Goal: Task Accomplishment & Management: Complete application form

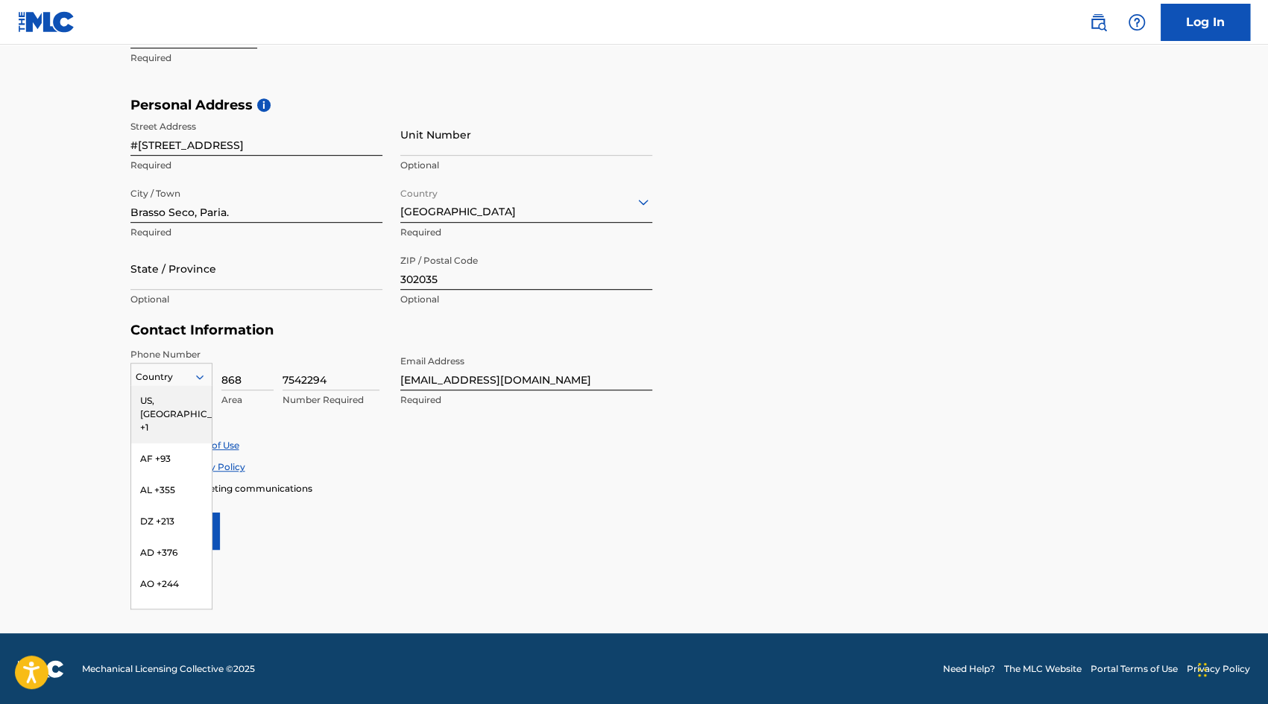
click at [198, 373] on icon at bounding box center [199, 376] width 13 height 13
click at [201, 376] on icon at bounding box center [198, 377] width 7 height 4
click at [180, 403] on div "US, [GEOGRAPHIC_DATA] +1" at bounding box center [171, 414] width 80 height 58
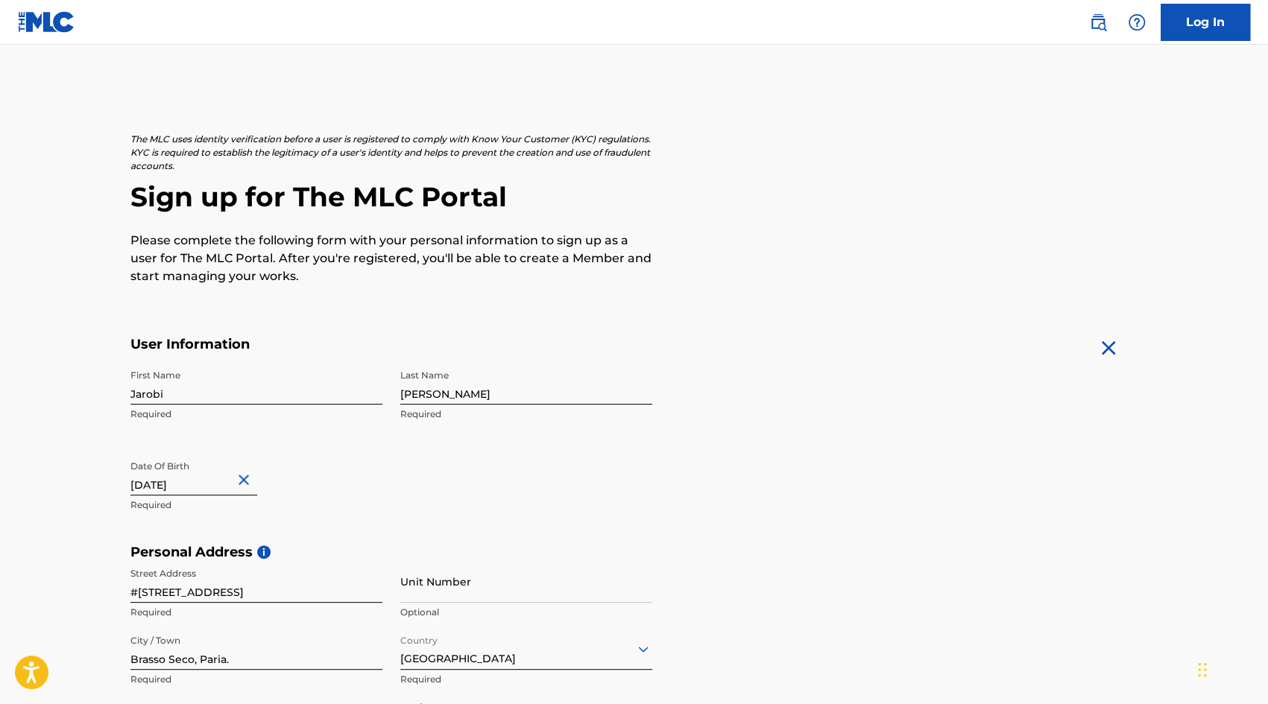
scroll to position [461, 0]
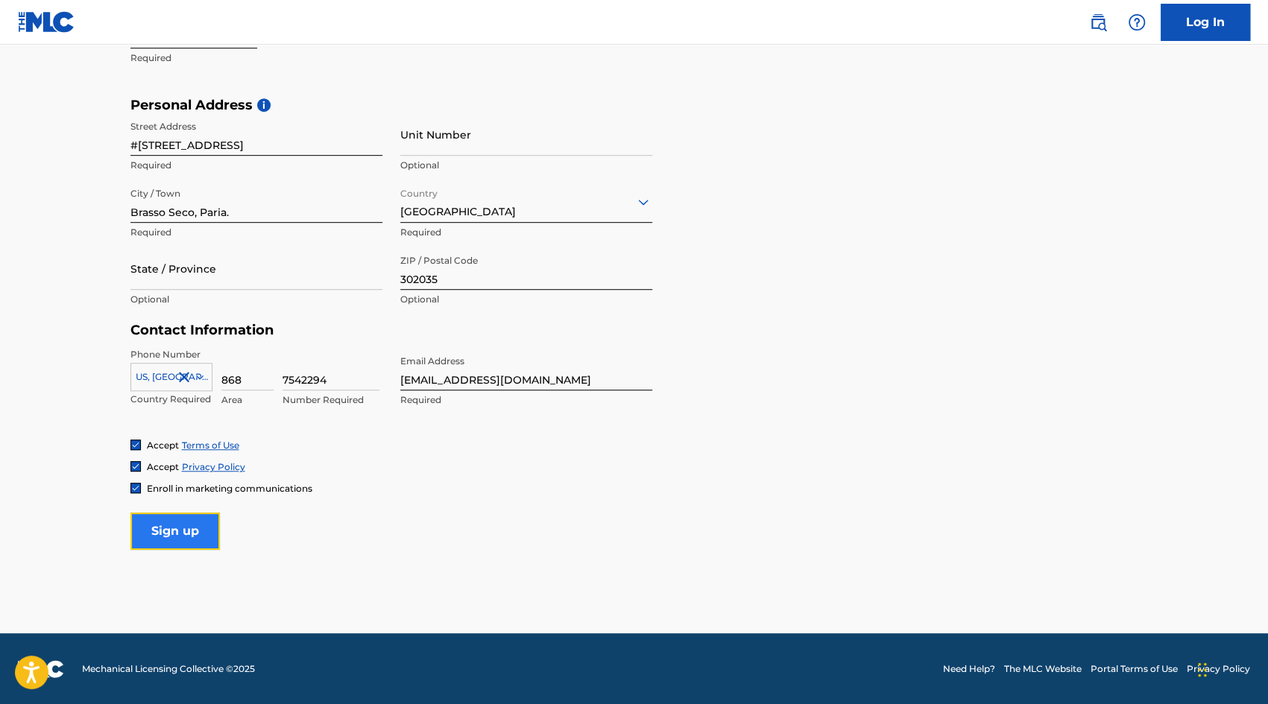
click at [152, 543] on input "Sign up" at bounding box center [174, 531] width 89 height 37
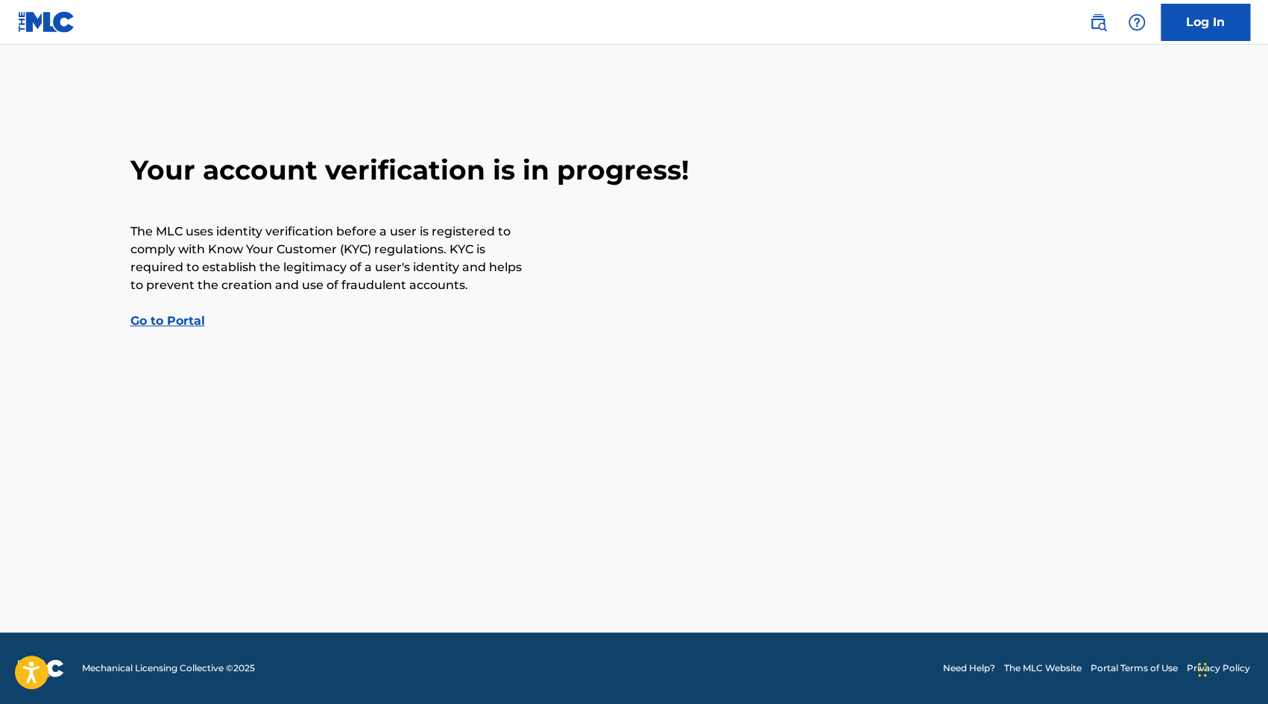
click at [167, 318] on link "Go to Portal" at bounding box center [167, 321] width 75 height 14
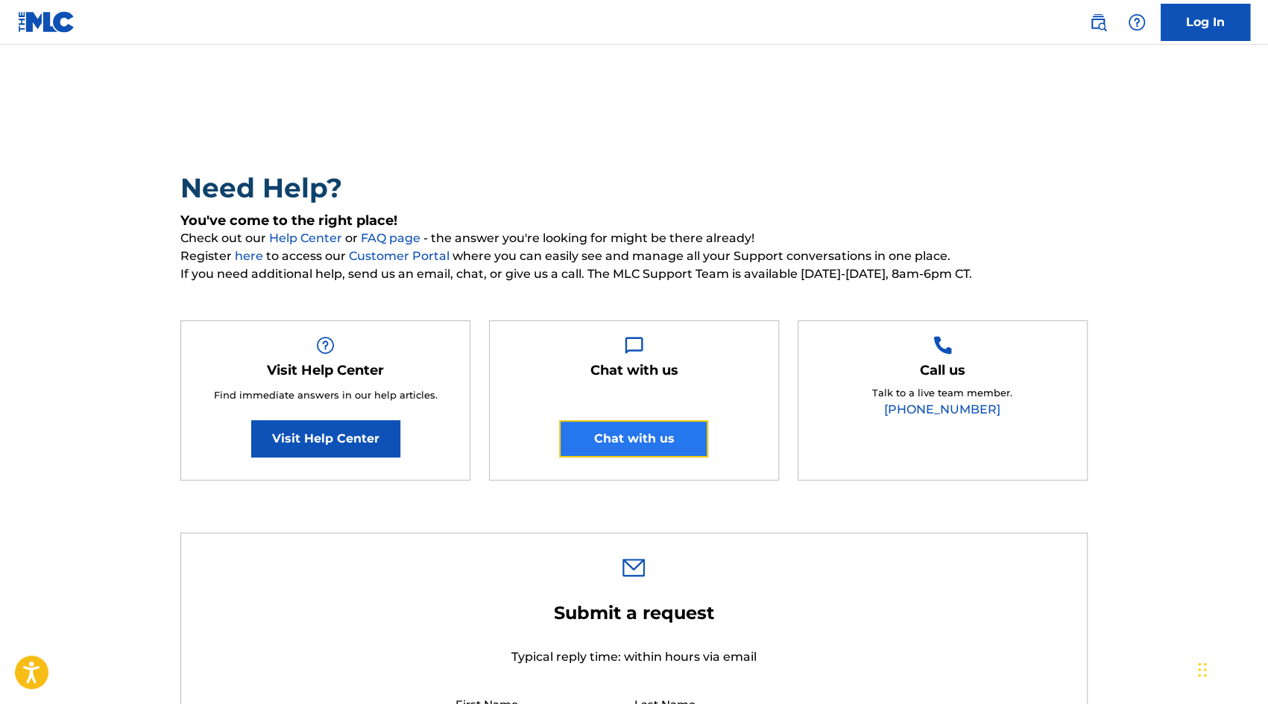
click at [639, 444] on button "Chat with us" at bounding box center [633, 438] width 149 height 37
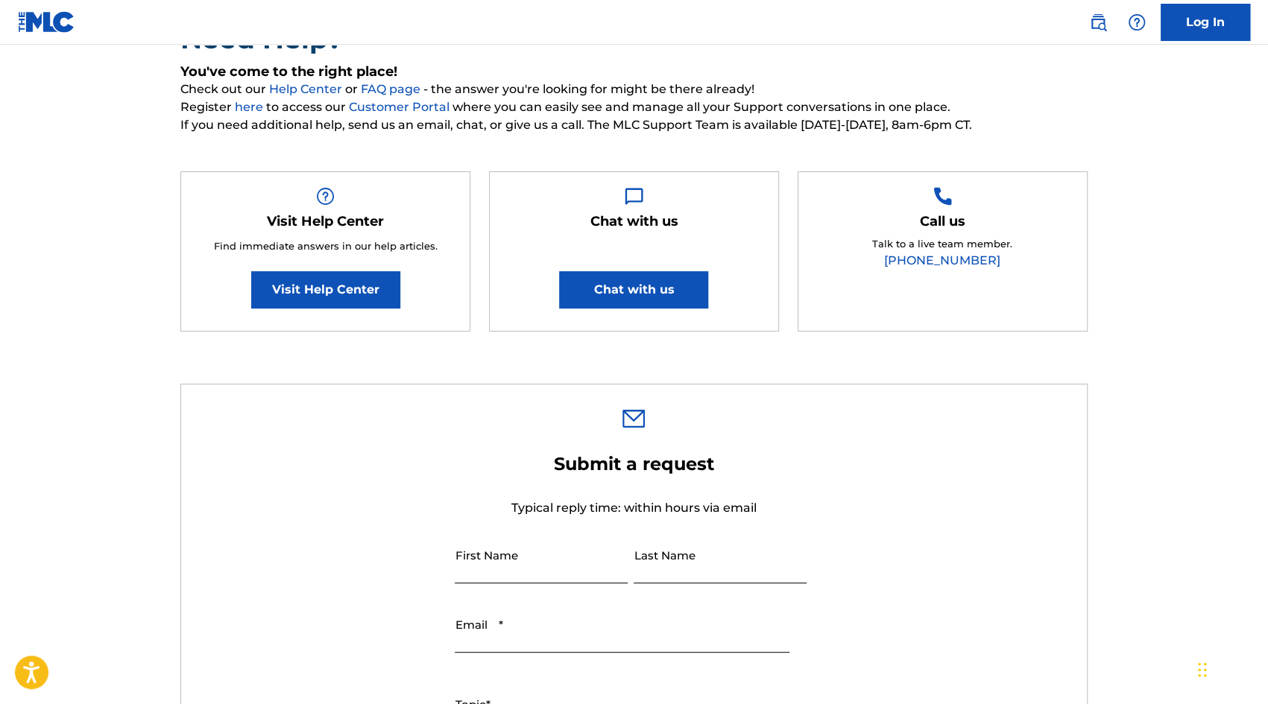
scroll to position [224, 0]
